Goal: Find specific page/section: Find specific page/section

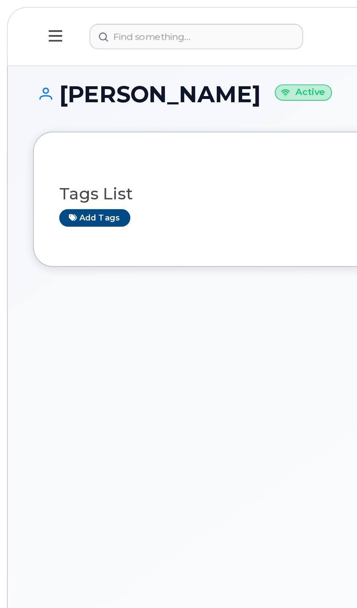
click at [21, 14] on button at bounding box center [28, 18] width 23 height 21
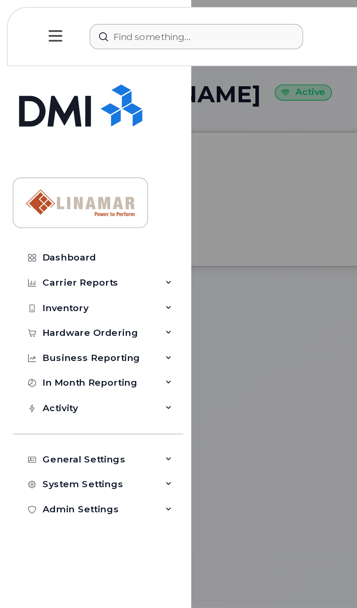
click at [164, 24] on form at bounding box center [136, 18] width 180 height 13
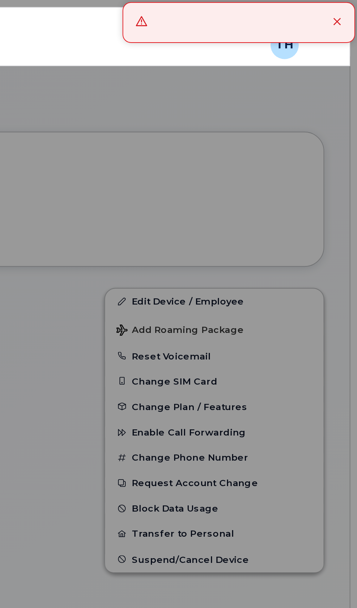
click at [346, 10] on icon at bounding box center [346, 11] width 5 height 5
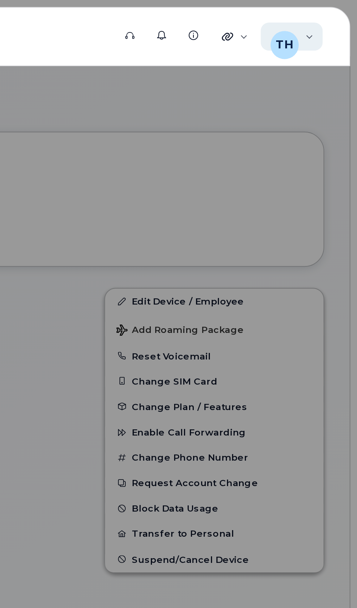
click at [322, 28] on div "TH" at bounding box center [319, 23] width 15 height 15
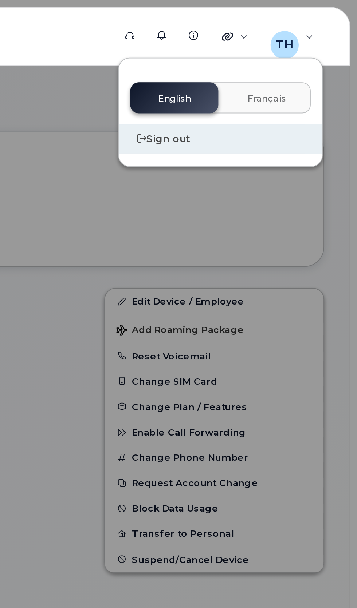
click at [263, 69] on div "Sign out" at bounding box center [286, 71] width 105 height 15
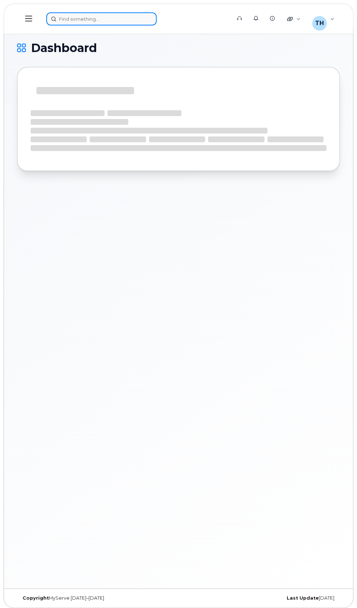
click at [93, 17] on div at bounding box center [136, 18] width 180 height 13
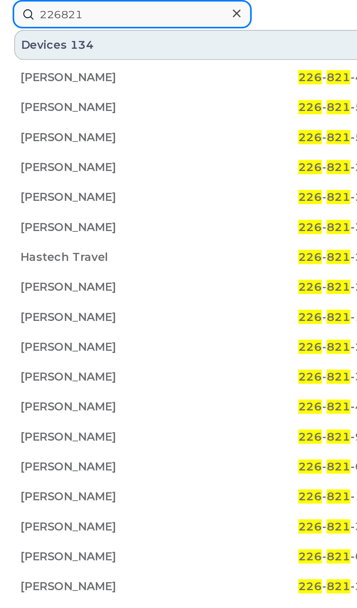
click at [53, 5] on input "226821" at bounding box center [61, 6] width 110 height 13
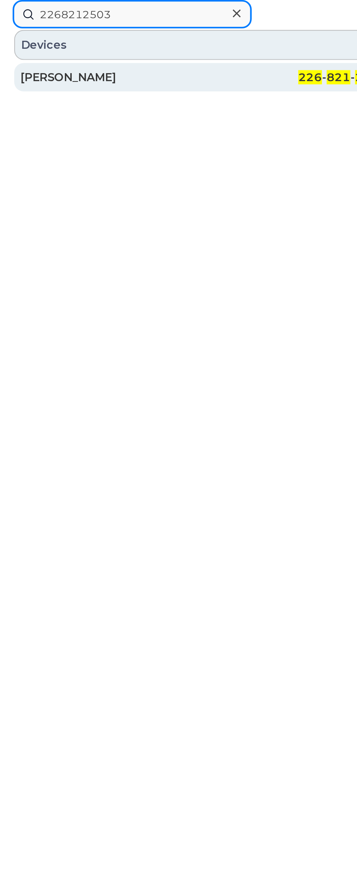
type input "2268212503"
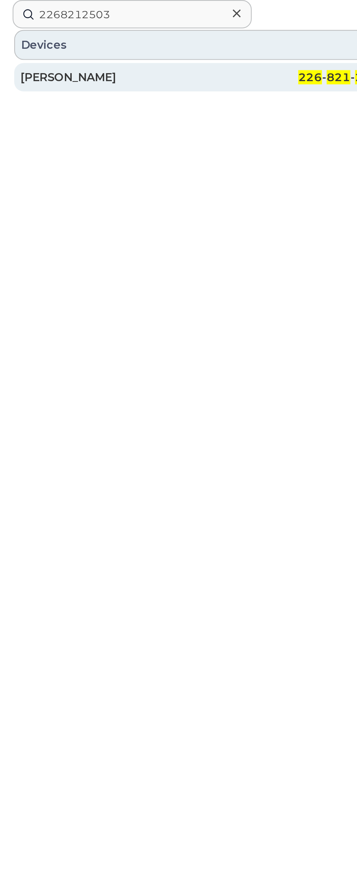
click at [114, 34] on div "226 - 821 - 2503" at bounding box center [136, 35] width 84 height 7
